Goal: Subscribe to service/newsletter

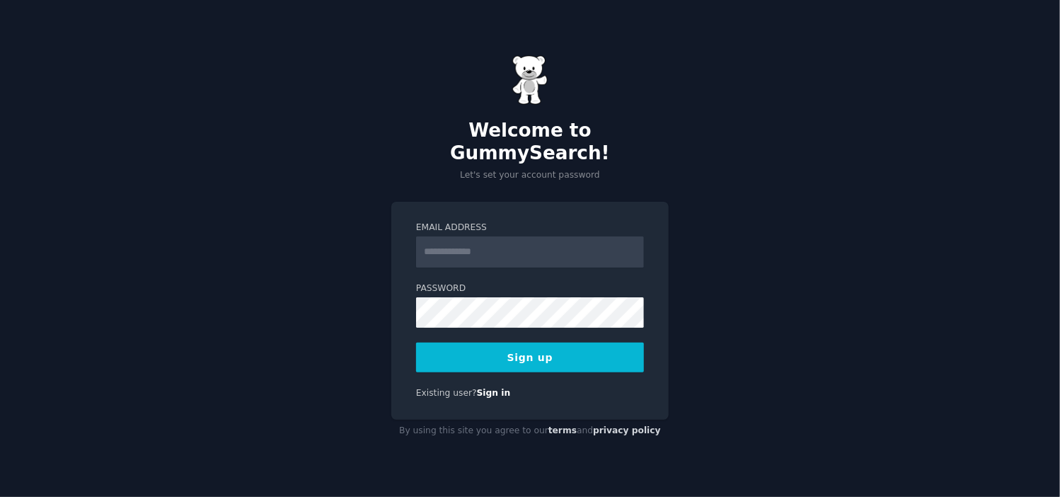
click at [560, 247] on input "Email Address" at bounding box center [530, 251] width 228 height 31
type input "**********"
click at [549, 342] on button "Sign up" at bounding box center [530, 357] width 228 height 30
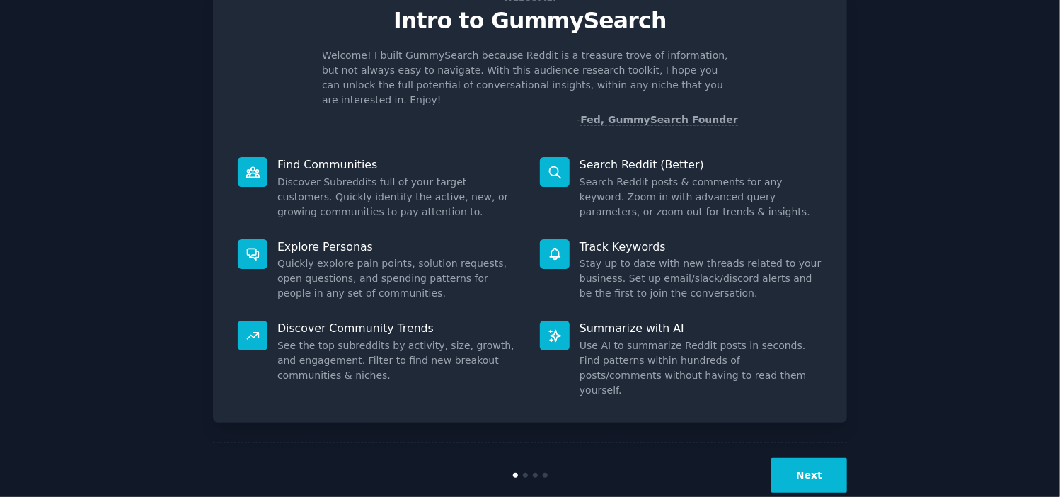
click at [791, 458] on button "Next" at bounding box center [809, 475] width 76 height 35
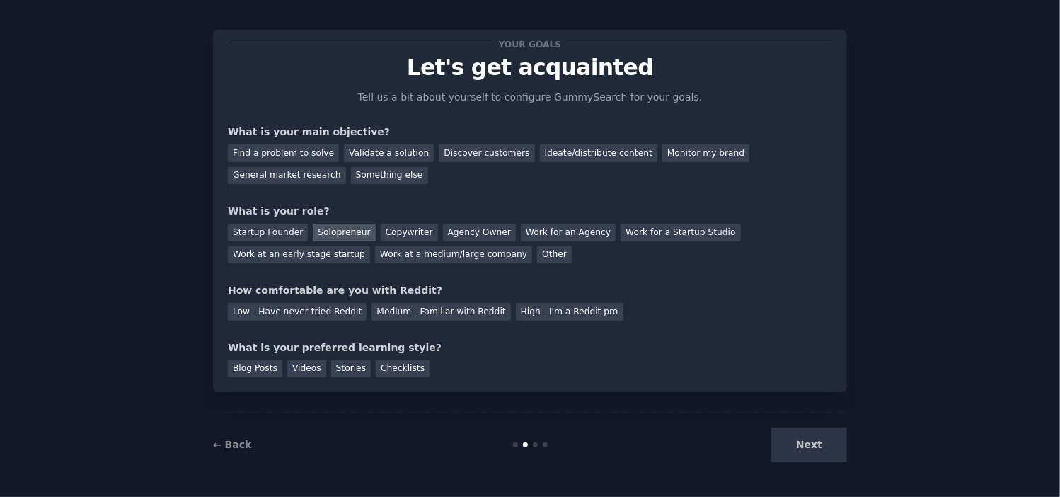
click at [349, 233] on div "Solopreneur" at bounding box center [344, 233] width 62 height 18
click at [285, 155] on div "Find a problem to solve" at bounding box center [283, 153] width 111 height 18
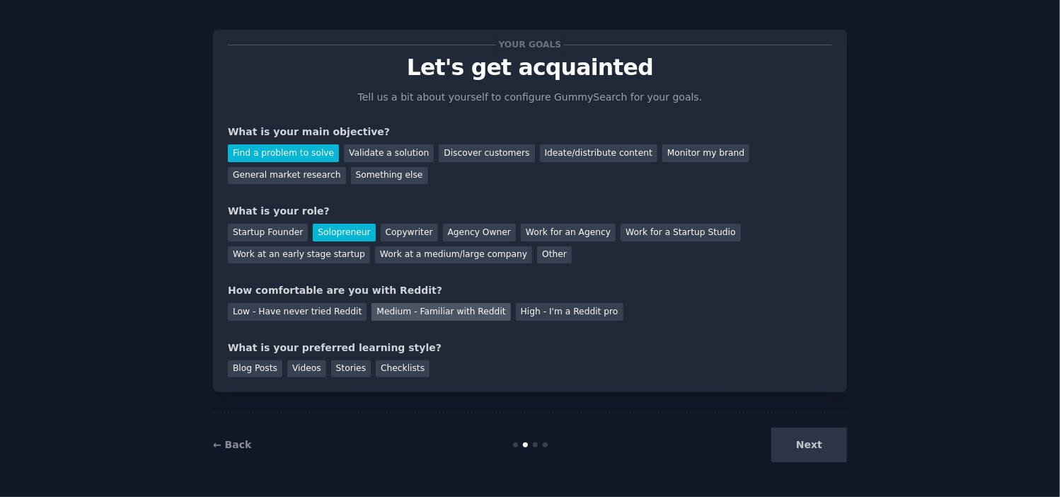
click at [425, 312] on div "Medium - Familiar with Reddit" at bounding box center [440, 312] width 139 height 18
click at [250, 368] on div "Blog Posts" at bounding box center [255, 369] width 54 height 18
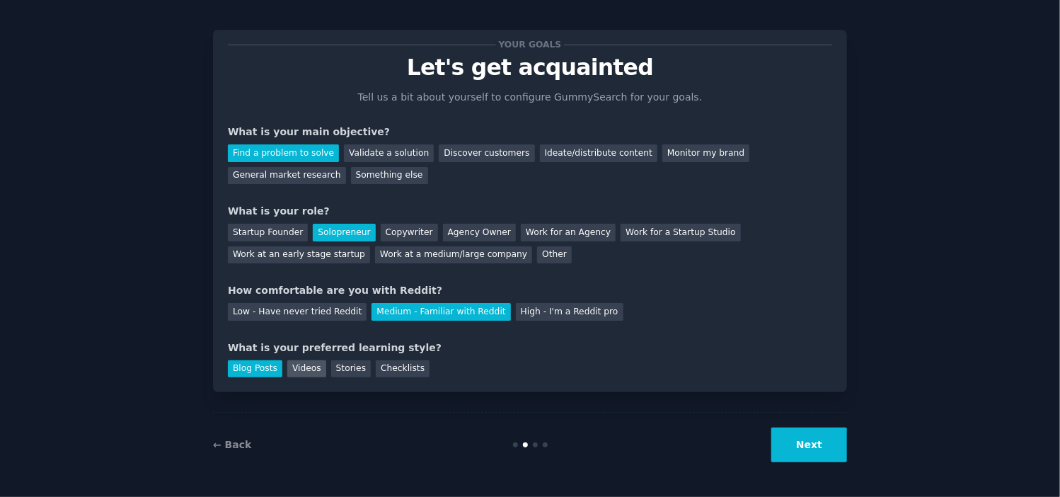
click at [304, 369] on div "Videos" at bounding box center [306, 369] width 39 height 18
click at [265, 370] on div "Blog Posts" at bounding box center [255, 369] width 54 height 18
click at [805, 439] on button "Next" at bounding box center [809, 444] width 76 height 35
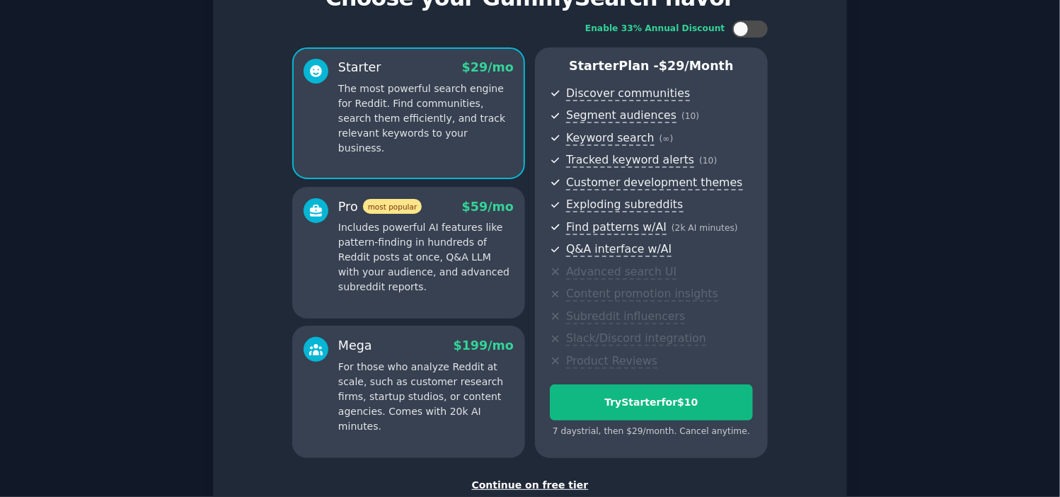
scroll to position [174, 0]
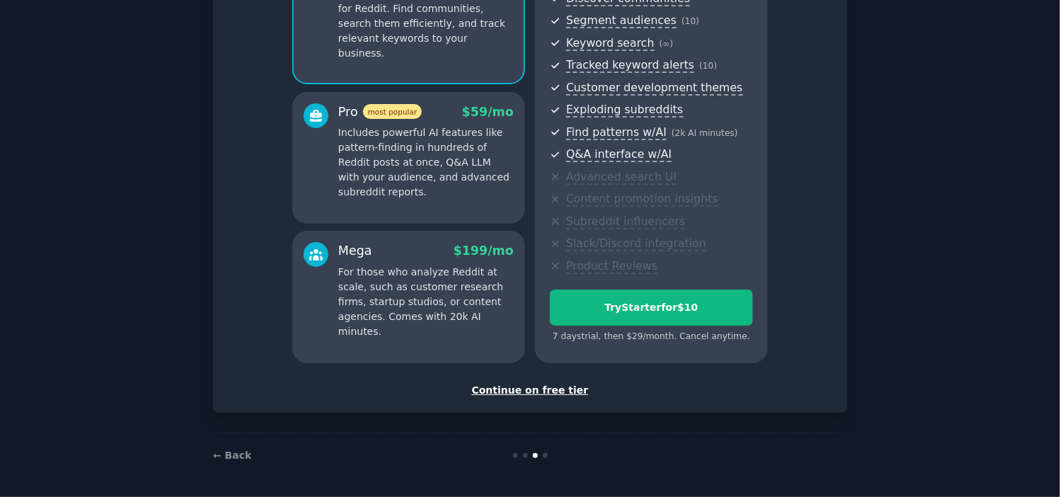
click at [567, 386] on div "Continue on free tier" at bounding box center [530, 390] width 604 height 15
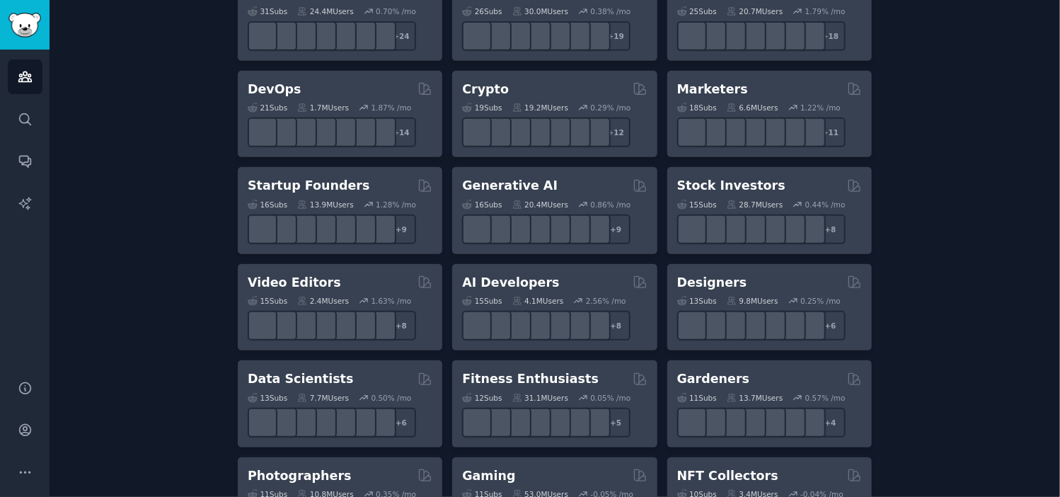
scroll to position [309, 0]
